Goal: Task Accomplishment & Management: Use online tool/utility

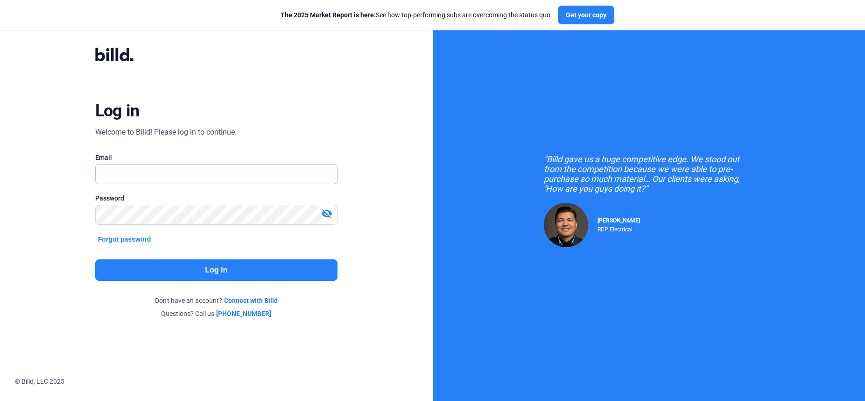
type input "[PERSON_NAME][EMAIL_ADDRESS][DOMAIN_NAME]"
click at [264, 261] on button "Log in" at bounding box center [216, 269] width 242 height 21
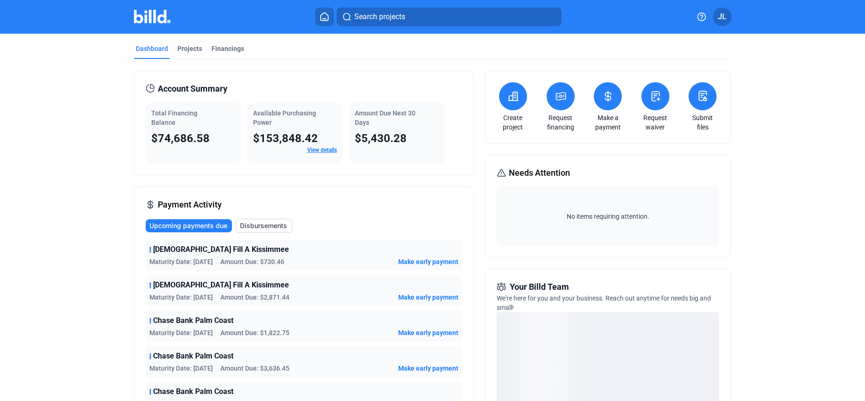
click at [603, 104] on button at bounding box center [608, 96] width 28 height 28
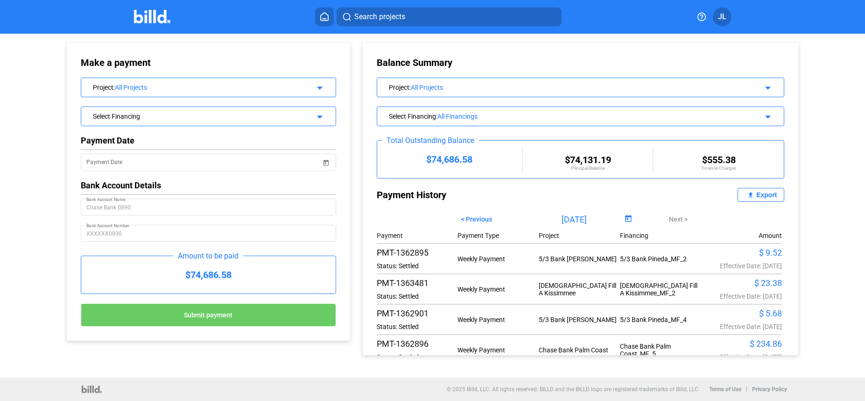
click at [481, 220] on span "< Previous" at bounding box center [476, 218] width 31 height 7
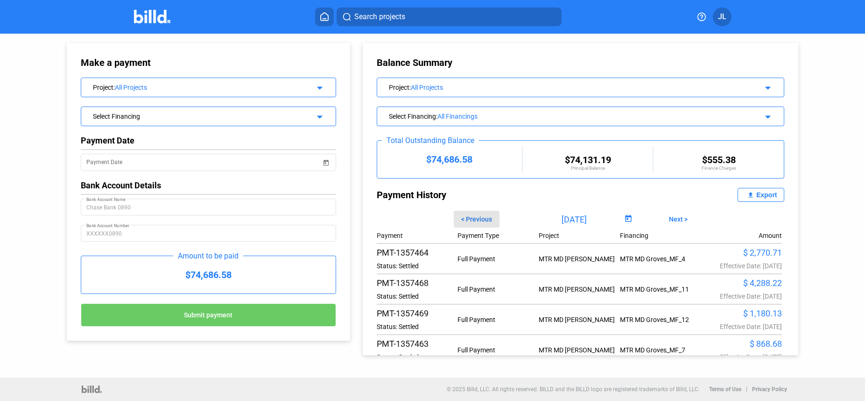
click at [482, 218] on span "< Previous" at bounding box center [476, 218] width 31 height 7
click at [669, 216] on span "Next >" at bounding box center [678, 218] width 19 height 7
click at [753, 199] on button "file_upload Export" at bounding box center [761, 195] width 47 height 14
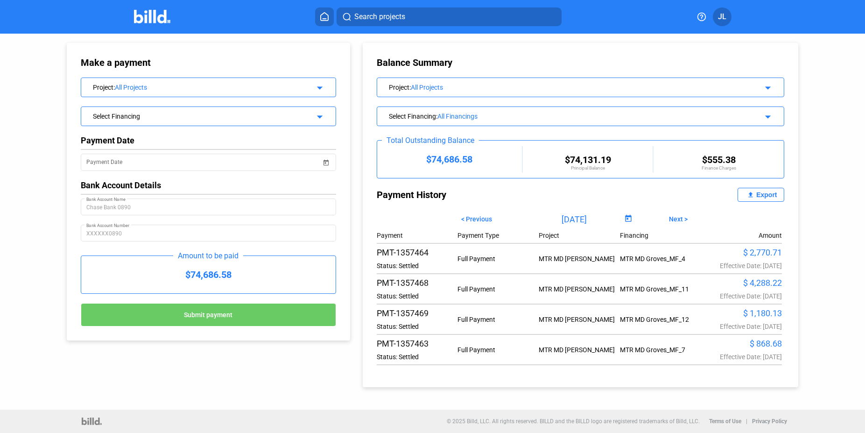
drag, startPoint x: 679, startPoint y: 221, endPoint x: 667, endPoint y: 225, distance: 12.3
click at [679, 221] on span "Next >" at bounding box center [678, 218] width 19 height 7
click at [762, 194] on div "Export" at bounding box center [767, 194] width 21 height 7
